Goal: Information Seeking & Learning: Learn about a topic

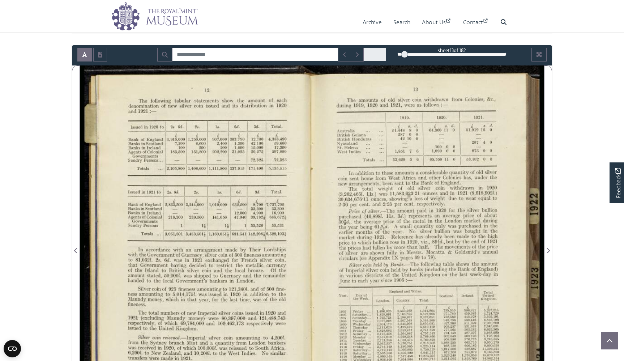
scroll to position [28, 0]
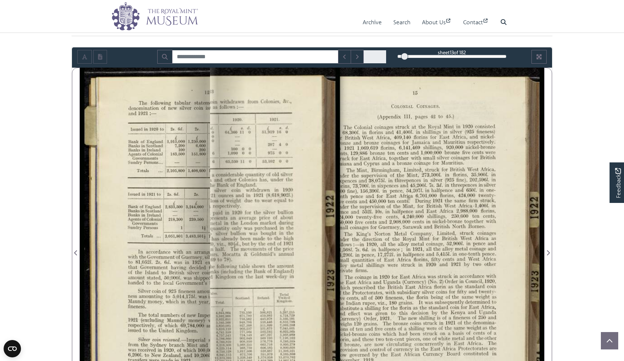
click at [404, 56] on div at bounding box center [404, 56] width 7 height 7
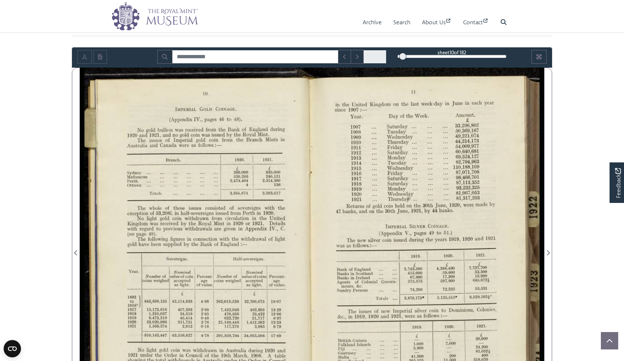
click at [403, 56] on div at bounding box center [402, 56] width 7 height 7
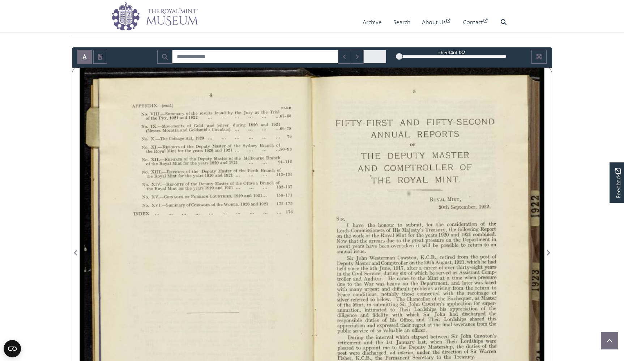
drag, startPoint x: 403, startPoint y: 56, endPoint x: 399, endPoint y: 56, distance: 4.0
click at [399, 56] on div at bounding box center [399, 56] width 7 height 7
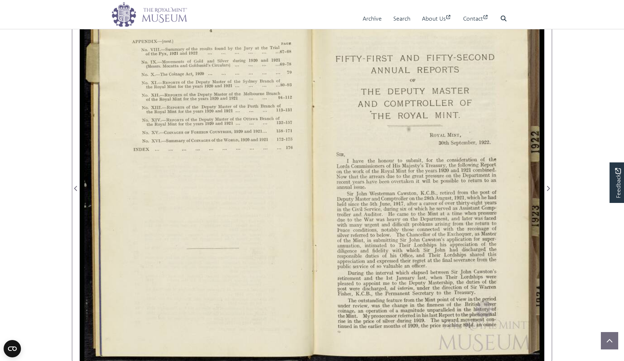
scroll to position [92, 0]
